Goal: Task Accomplishment & Management: Complete application form

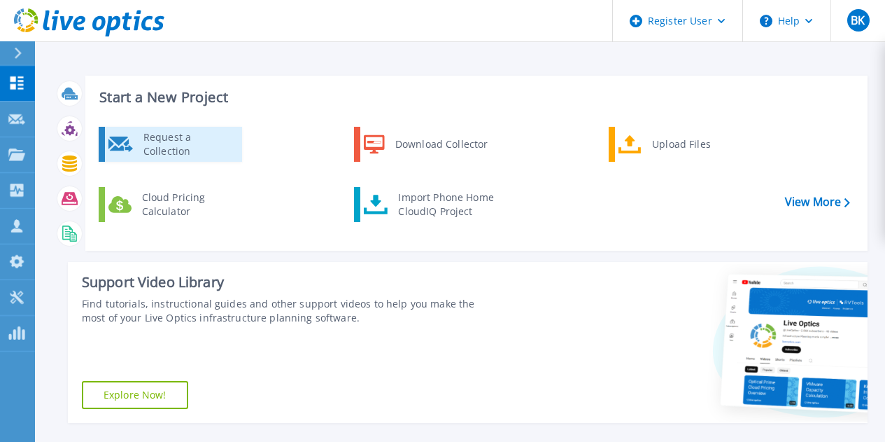
click at [188, 148] on div "Request a Collection" at bounding box center [187, 144] width 102 height 28
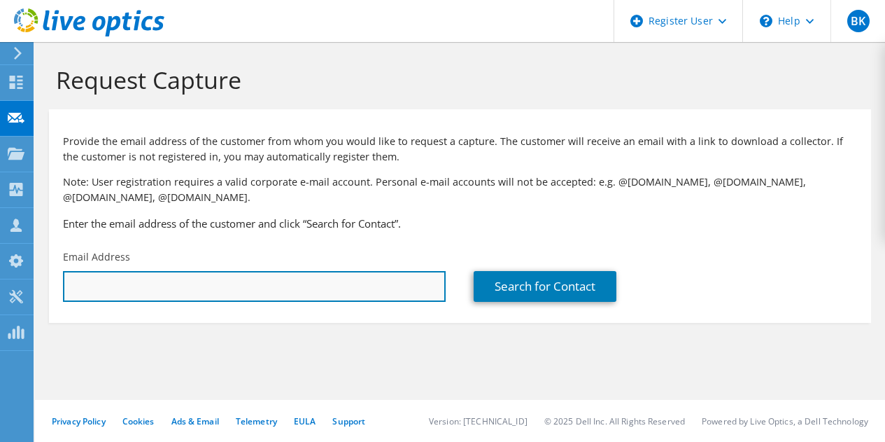
click at [386, 289] on input "text" at bounding box center [254, 286] width 383 height 31
click at [377, 295] on input "text" at bounding box center [254, 286] width 383 height 31
click at [163, 283] on input "text" at bounding box center [254, 286] width 383 height 31
paste input "dileep_anayath_pisharam@baxter.com"
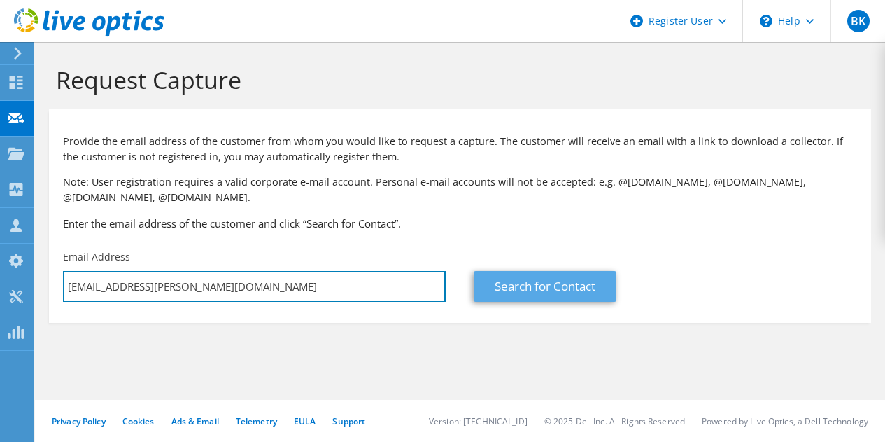
type input "dileep_anayath_pisharam@baxter.com"
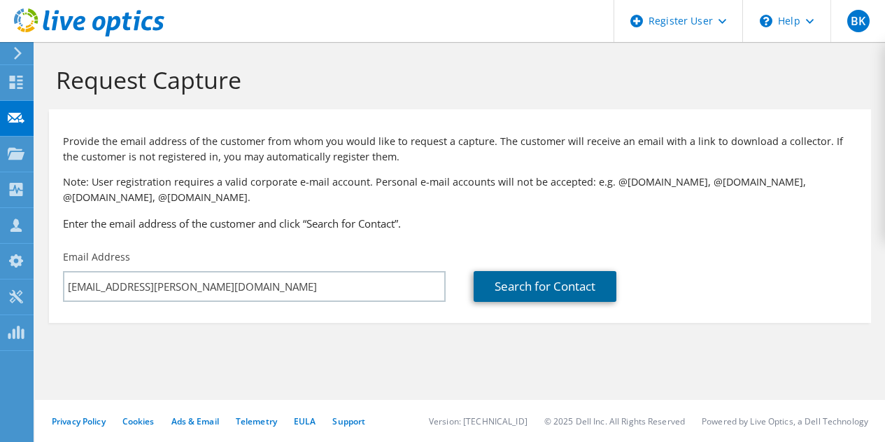
click at [547, 287] on link "Search for Contact" at bounding box center [545, 286] width 143 height 31
type input "Baxter (India) Private Limited"
type input "Dileep"
type input "Anayath Pisharam"
type input "India"
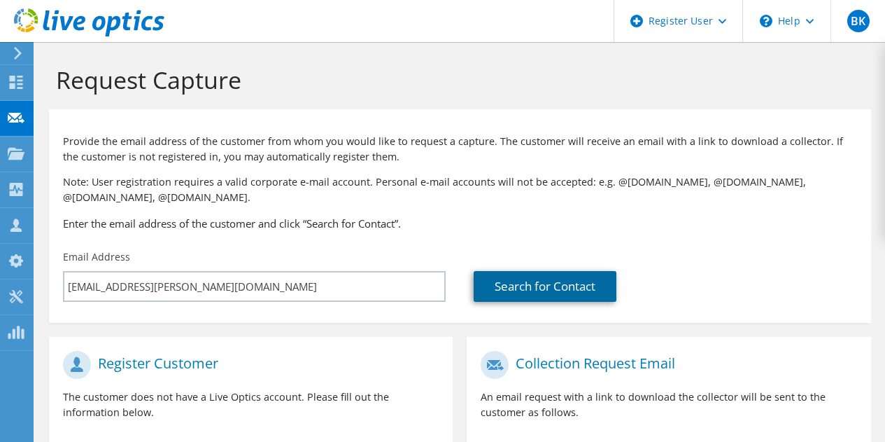
scroll to position [190, 0]
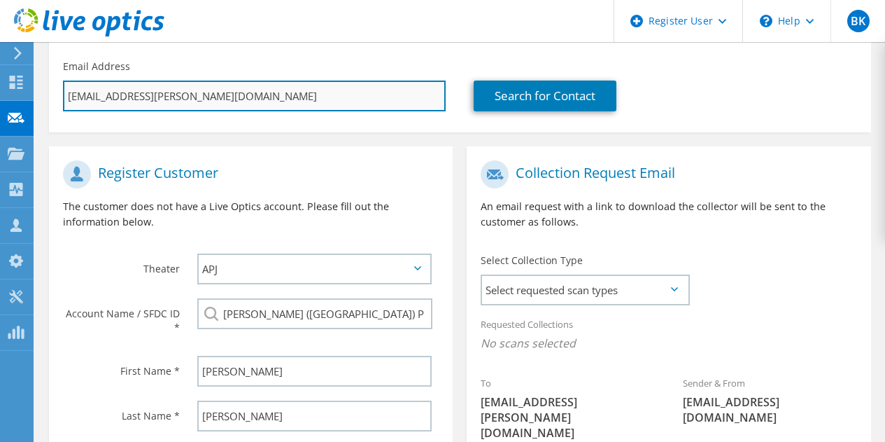
click at [267, 97] on input "dileep_anayath_pisharam@baxter.com" at bounding box center [254, 95] width 383 height 31
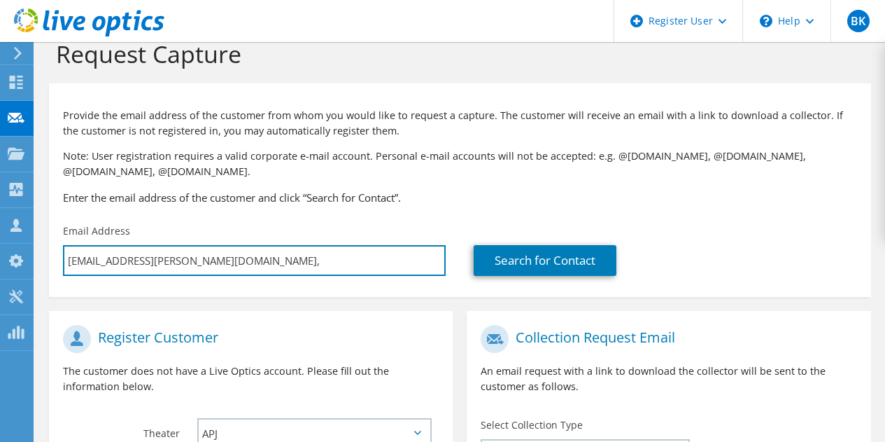
type input "dileep_anayath_pisharam@baxter.com,"
type input "Select"
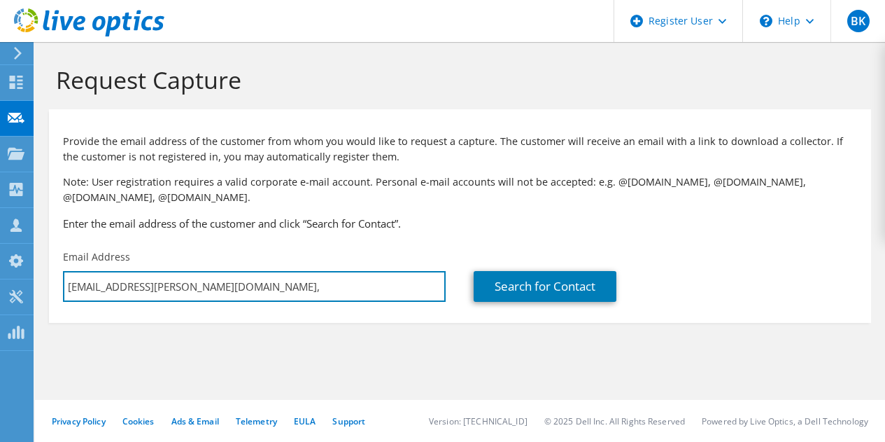
scroll to position [0, 0]
type input "dileep_anayath_pisharam@baxter.com"
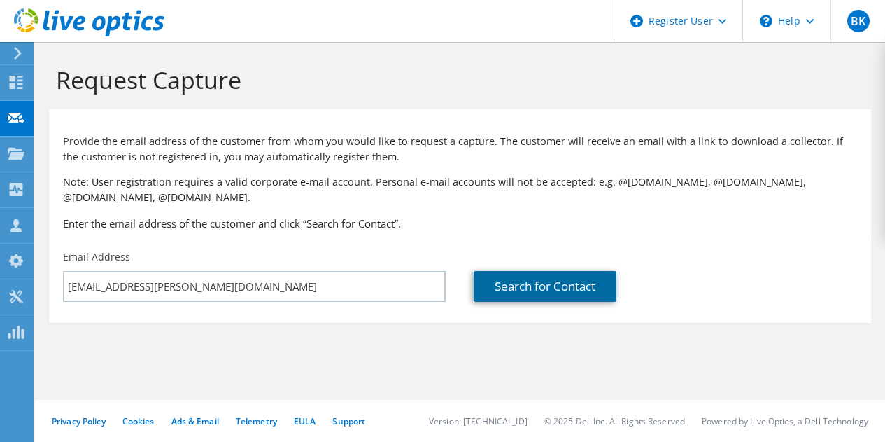
click at [478, 291] on link "Search for Contact" at bounding box center [545, 286] width 143 height 31
type input "Dileep"
type input "Anayath Pisharam"
type input "India"
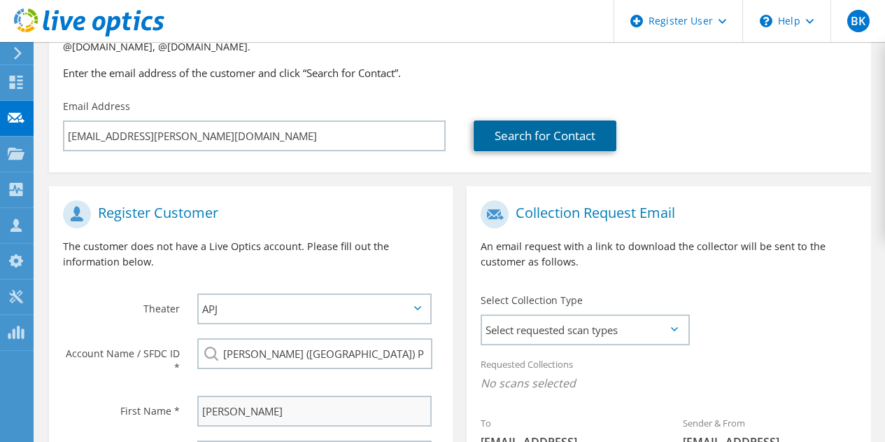
scroll to position [256, 0]
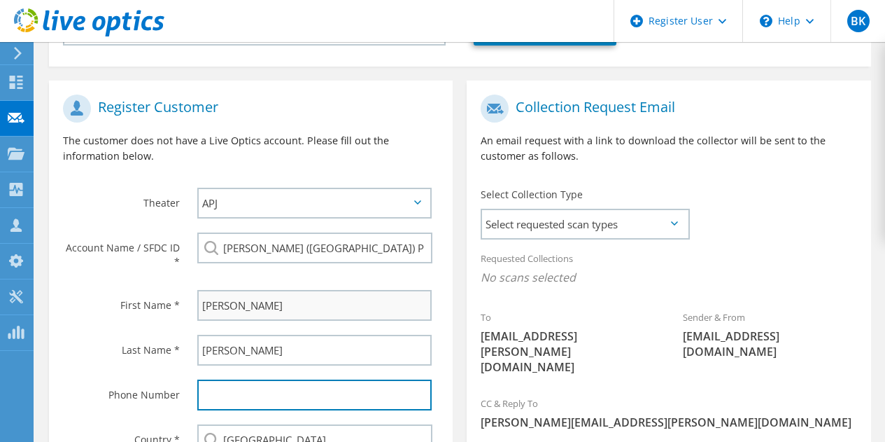
click at [298, 397] on input "text" at bounding box center [314, 394] width 234 height 31
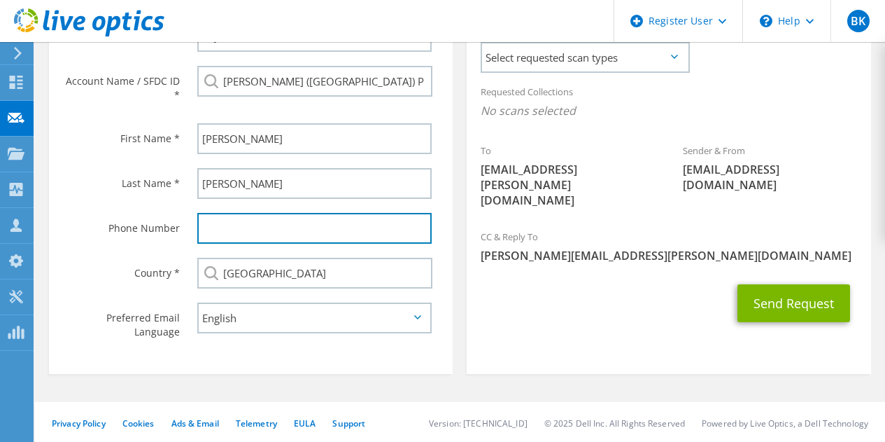
scroll to position [330, 0]
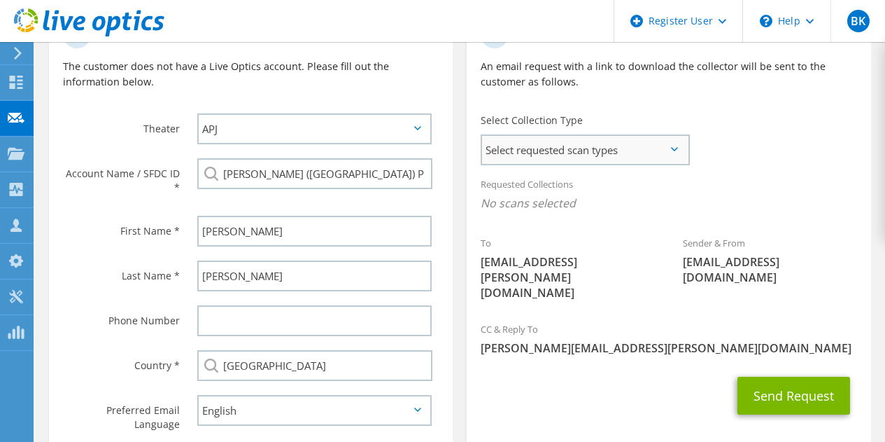
click at [610, 150] on span "Select requested scan types" at bounding box center [585, 150] width 206 height 28
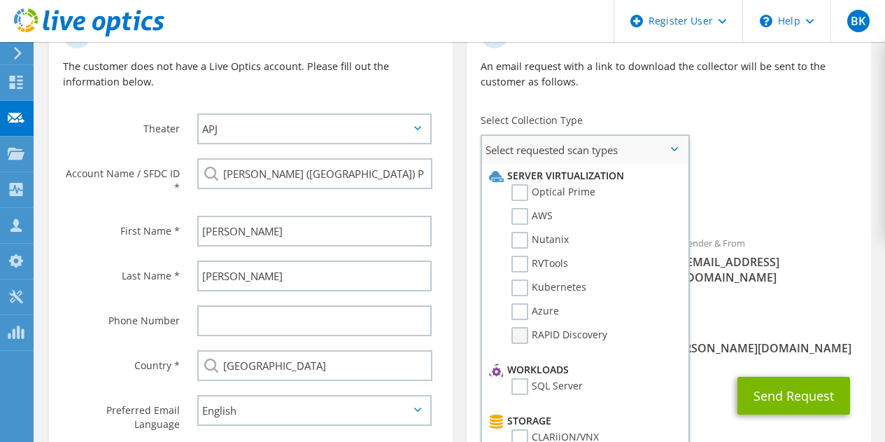
scroll to position [215, 0]
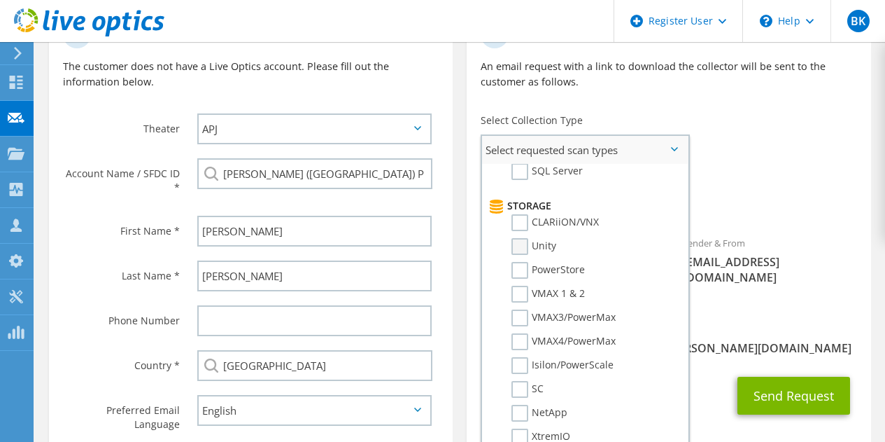
click at [521, 248] on label "Unity" at bounding box center [534, 246] width 45 height 17
click at [0, 0] on input "Unity" at bounding box center [0, 0] width 0 height 0
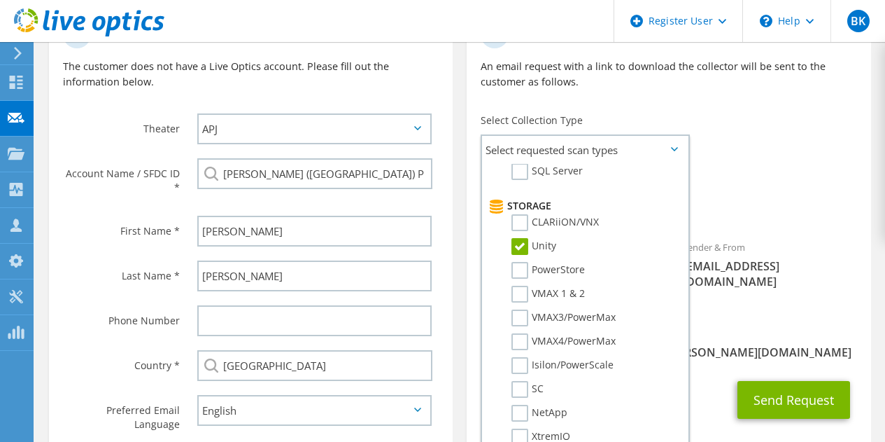
click at [766, 217] on span "Unity" at bounding box center [669, 206] width 376 height 23
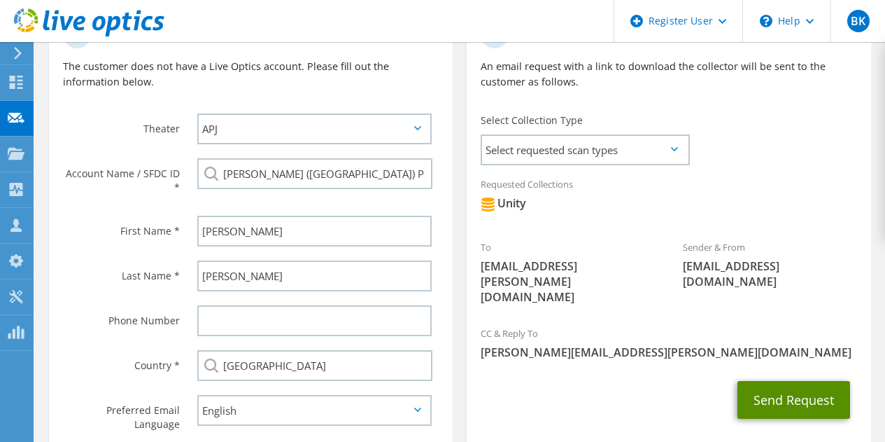
click at [778, 385] on button "Send Request" at bounding box center [794, 400] width 113 height 38
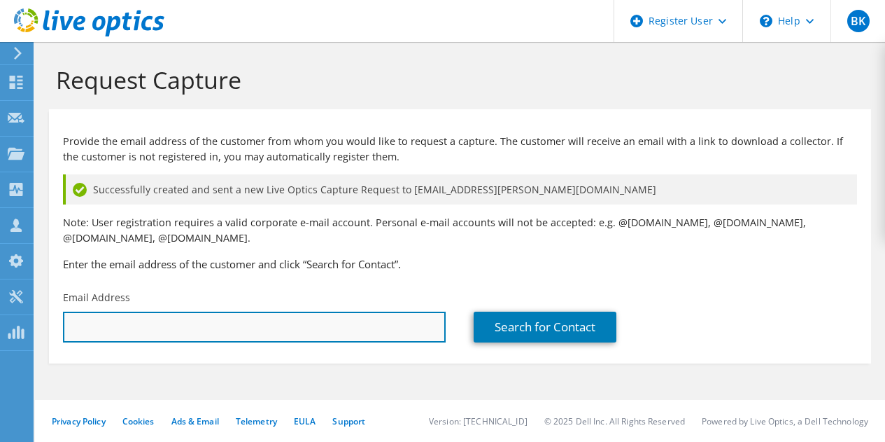
click at [268, 320] on input "text" at bounding box center [254, 326] width 383 height 31
paste input "senthil_natesan@baxter.com"
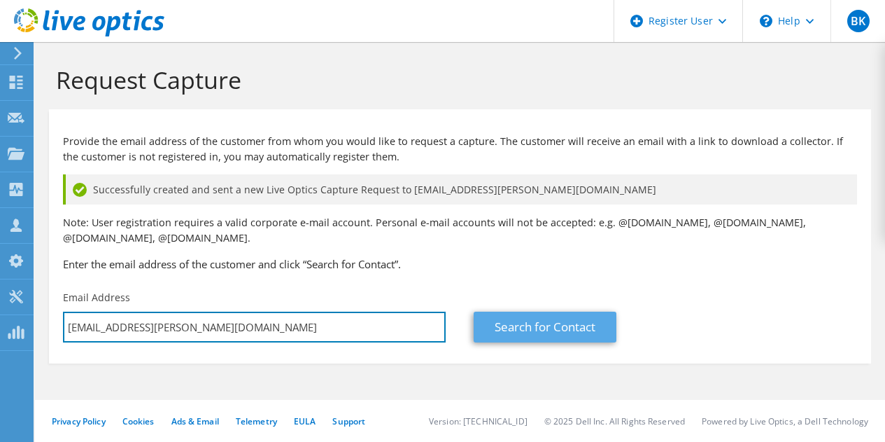
type input "senthil_natesan@baxter.com"
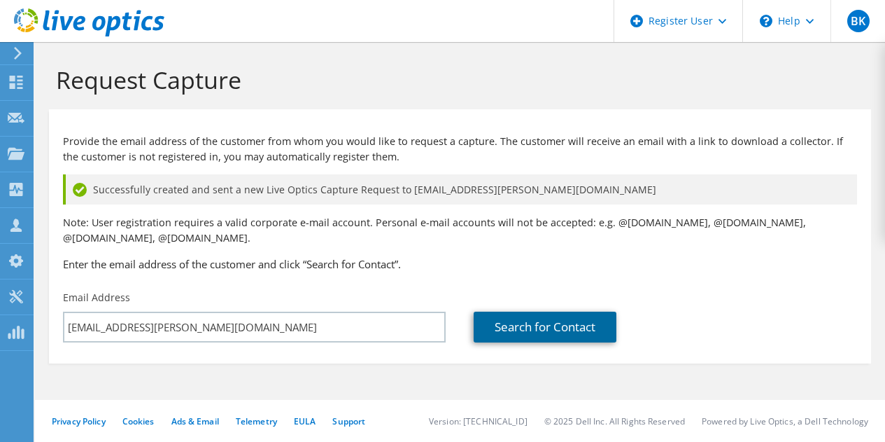
click at [538, 335] on link "Search for Contact" at bounding box center [545, 326] width 143 height 31
type input "Baxter (India) Private Limited"
type input "Senthil"
type input "Natesan"
type input "India"
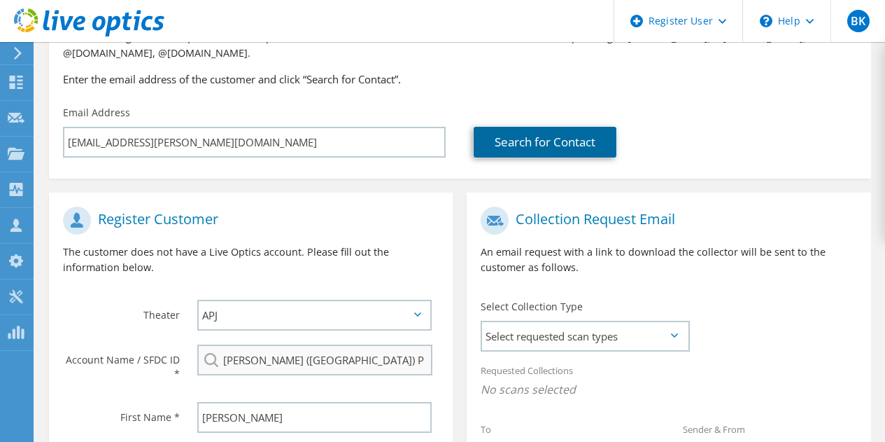
scroll to position [393, 0]
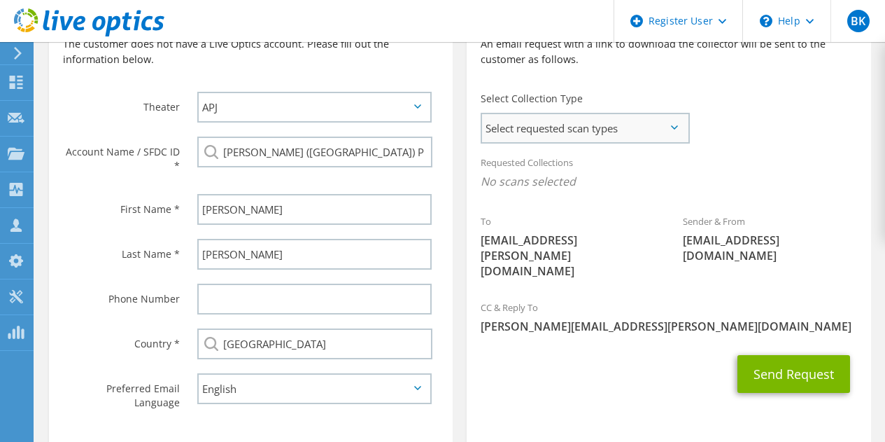
click at [610, 139] on span "Select requested scan types" at bounding box center [585, 128] width 206 height 28
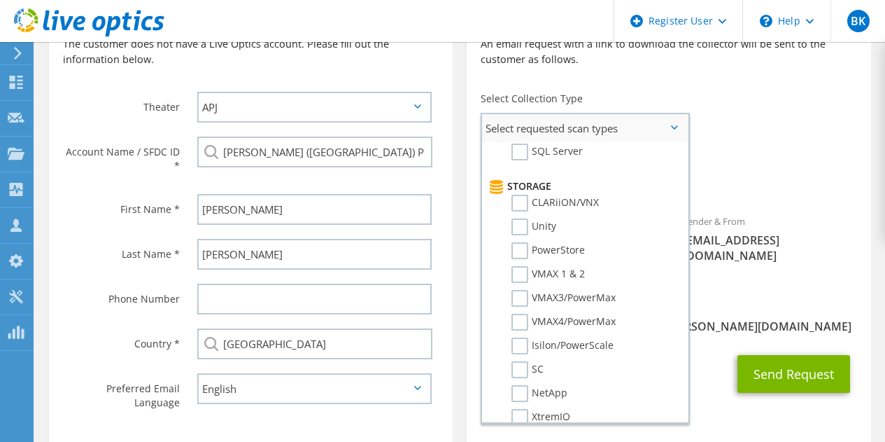
scroll to position [213, 0]
click at [524, 230] on label "Unity" at bounding box center [534, 226] width 45 height 17
click at [0, 0] on input "Unity" at bounding box center [0, 0] width 0 height 0
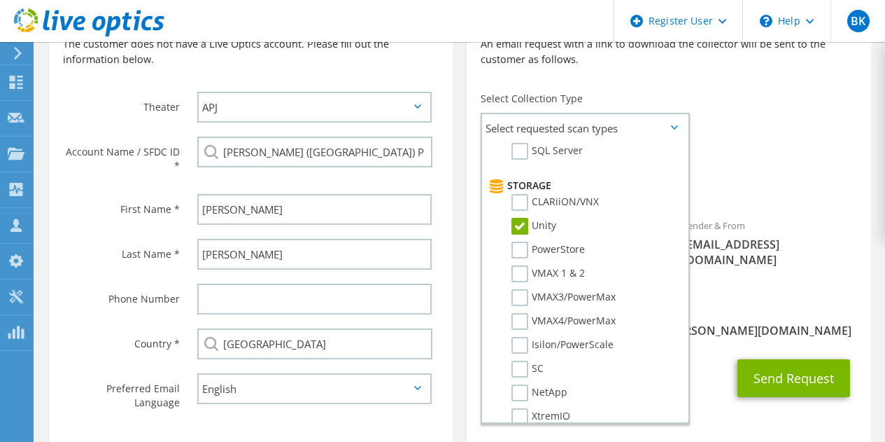
click at [733, 297] on div "CC & Reply To Bimaljeet.Kaur@dell.com" at bounding box center [669, 321] width 404 height 48
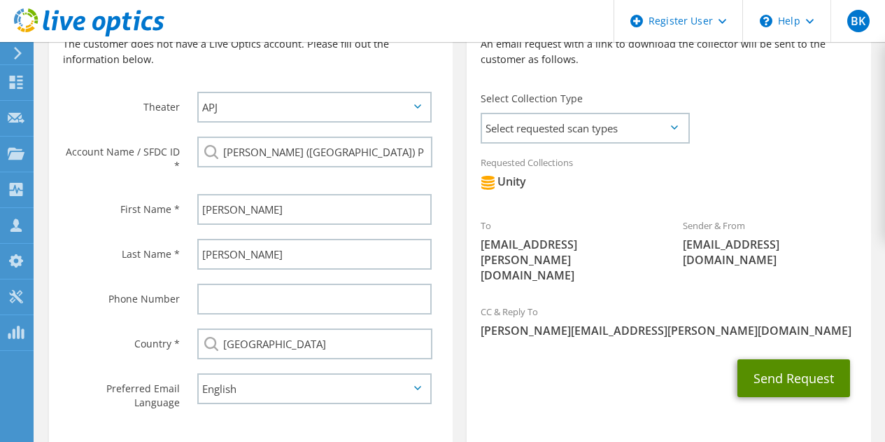
click at [796, 359] on button "Send Request" at bounding box center [794, 378] width 113 height 38
